Goal: Task Accomplishment & Management: Use online tool/utility

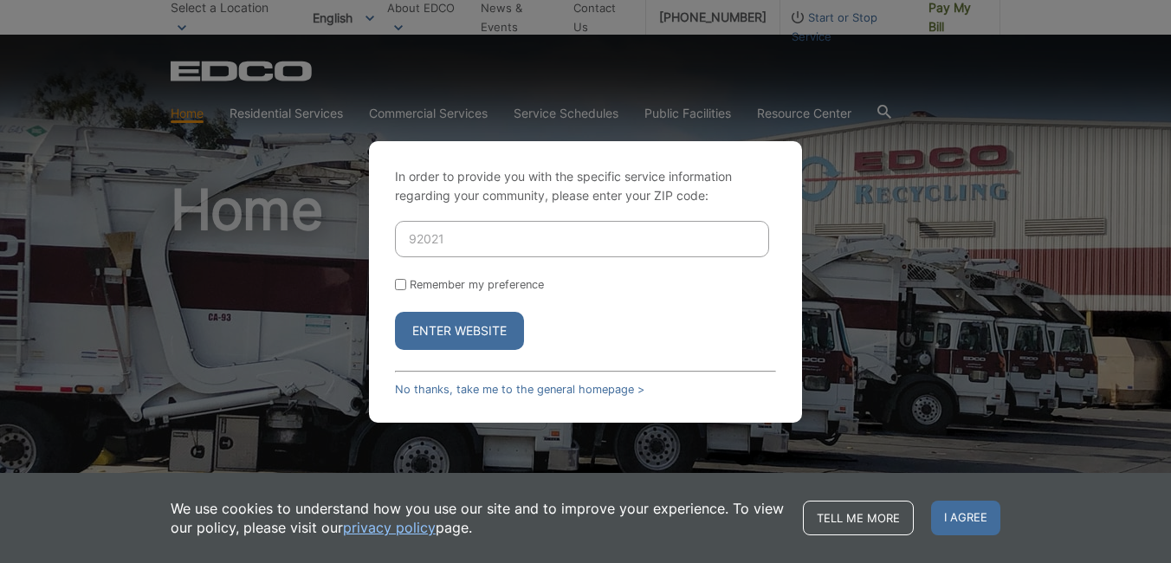
type input "92021"
click at [473, 327] on button "Enter Website" at bounding box center [459, 331] width 129 height 38
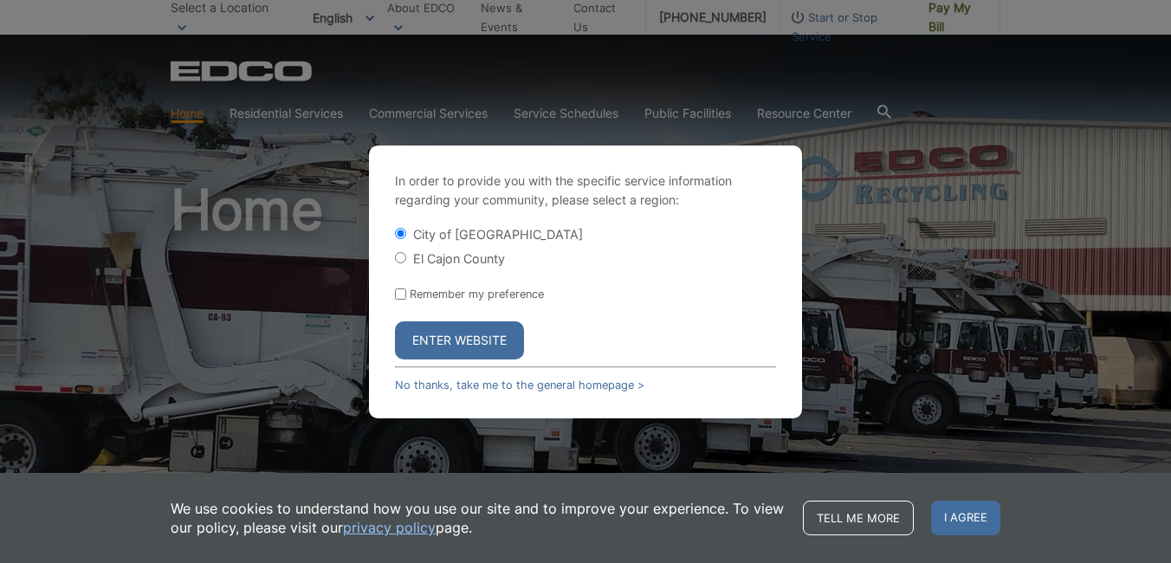
click at [400, 255] on input "El Cajon County" at bounding box center [400, 257] width 11 height 11
radio input "true"
click at [462, 343] on button "Enter Website" at bounding box center [459, 340] width 129 height 38
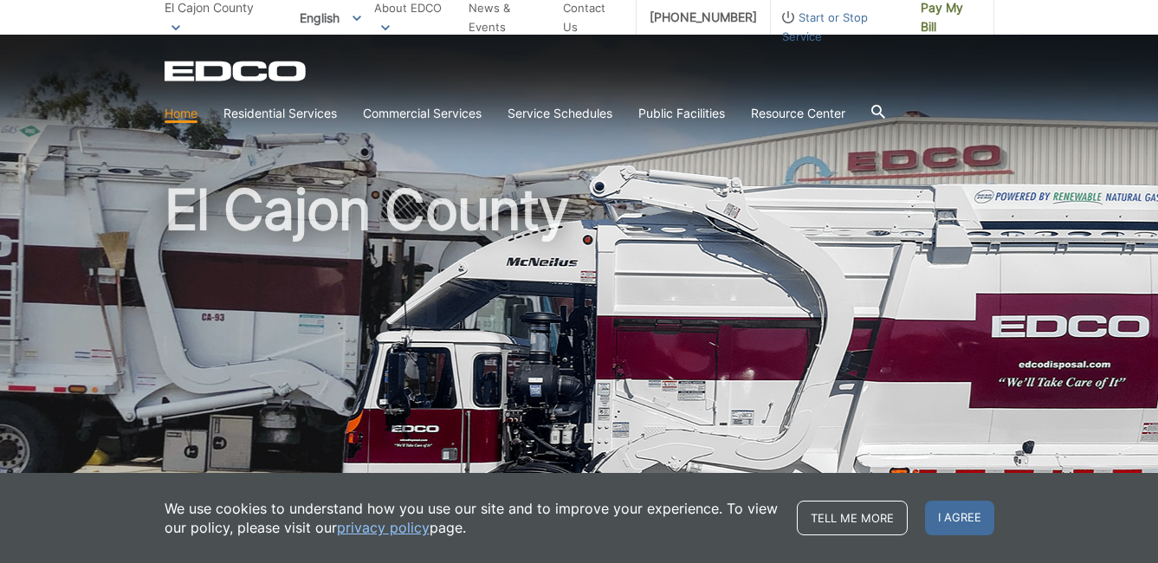
scroll to position [87, 0]
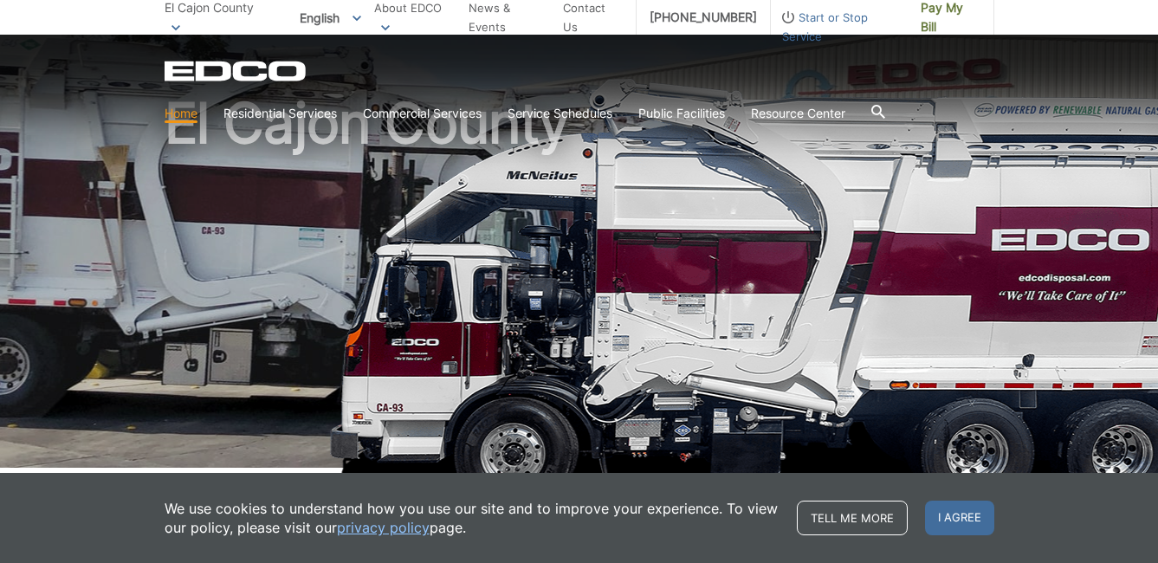
click at [987, 510] on span "I agree" at bounding box center [959, 517] width 69 height 35
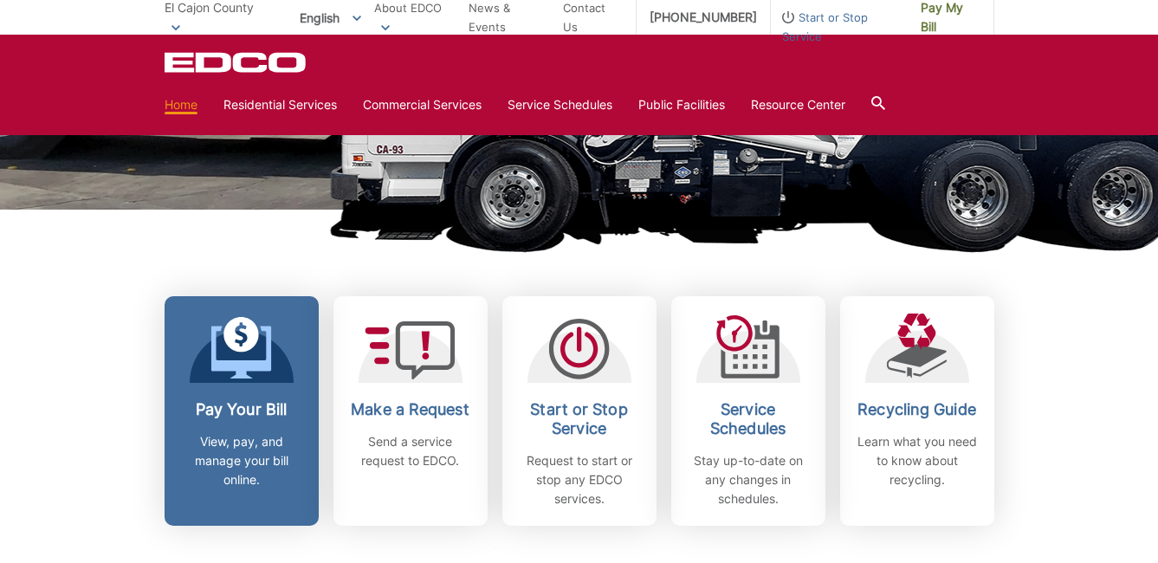
scroll to position [433, 0]
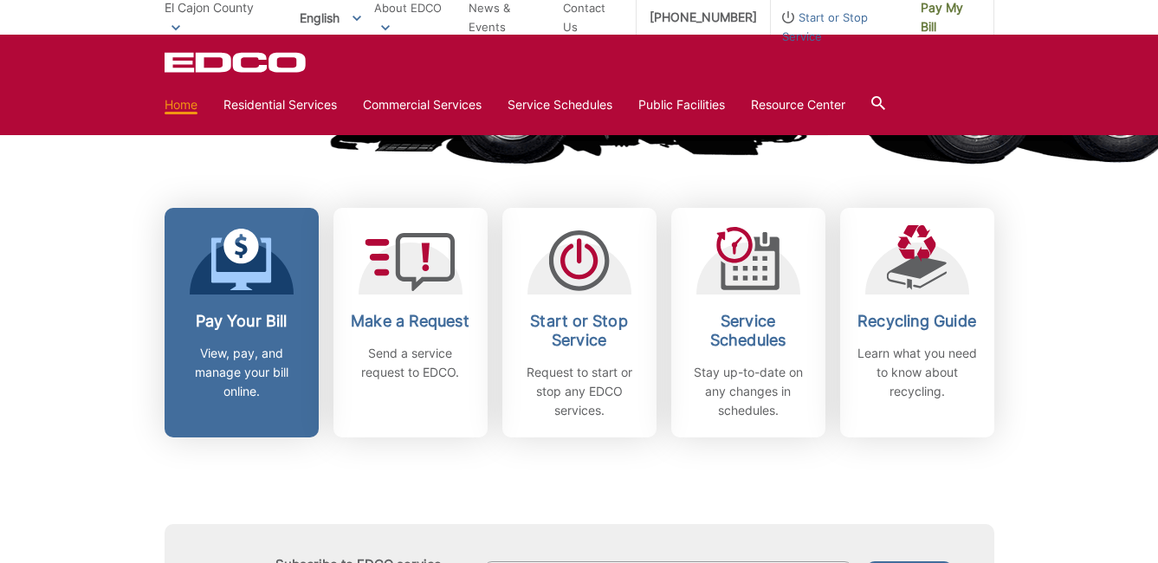
click at [248, 295] on link "Pay Your Bill View, pay, and manage your bill online." at bounding box center [242, 322] width 154 height 229
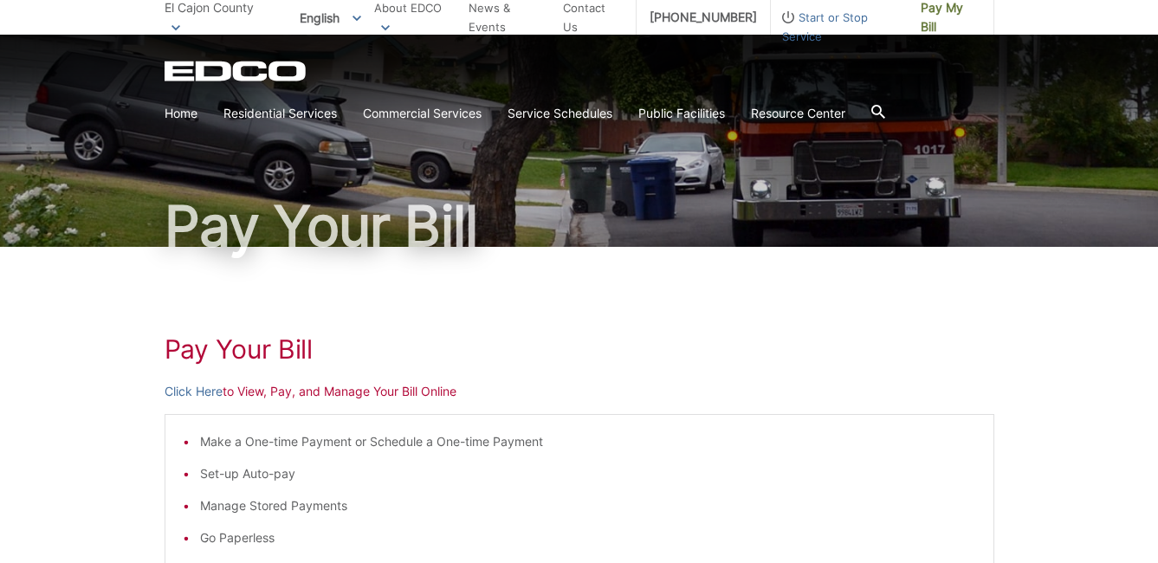
scroll to position [87, 0]
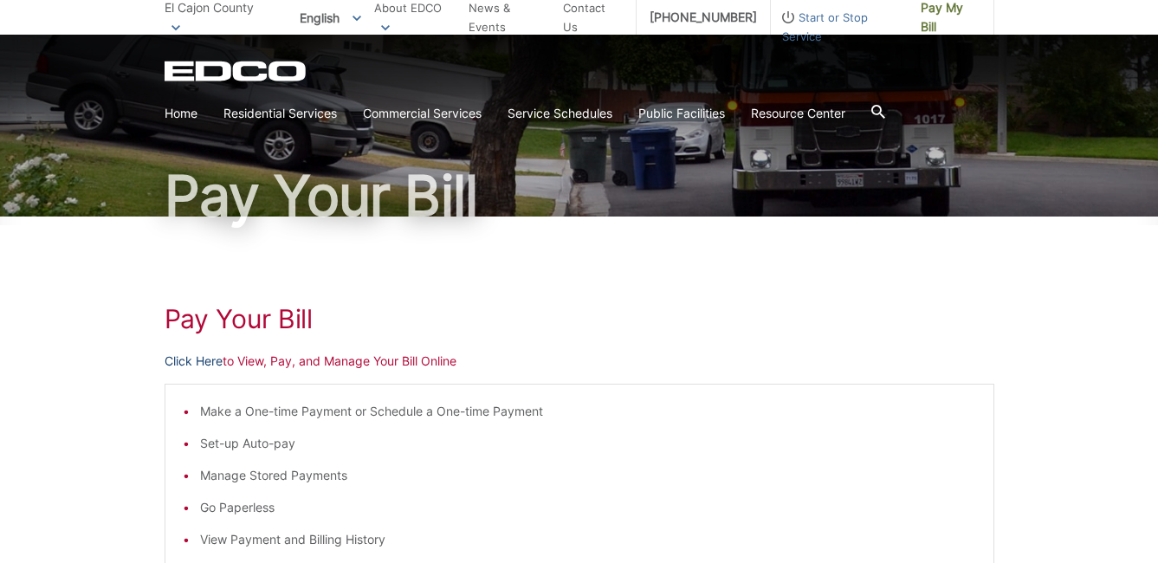
click at [192, 359] on link "Click Here" at bounding box center [194, 361] width 58 height 19
